Goal: Task Accomplishment & Management: Manage account settings

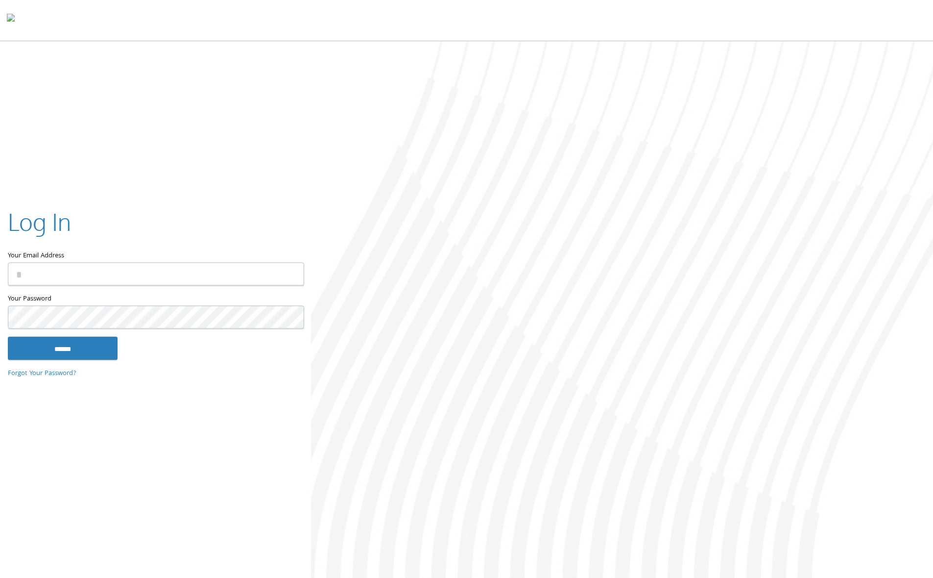
type input "**********"
click at [64, 347] on input "******" at bounding box center [63, 348] width 110 height 24
type input "**********"
